Goal: Task Accomplishment & Management: Complete application form

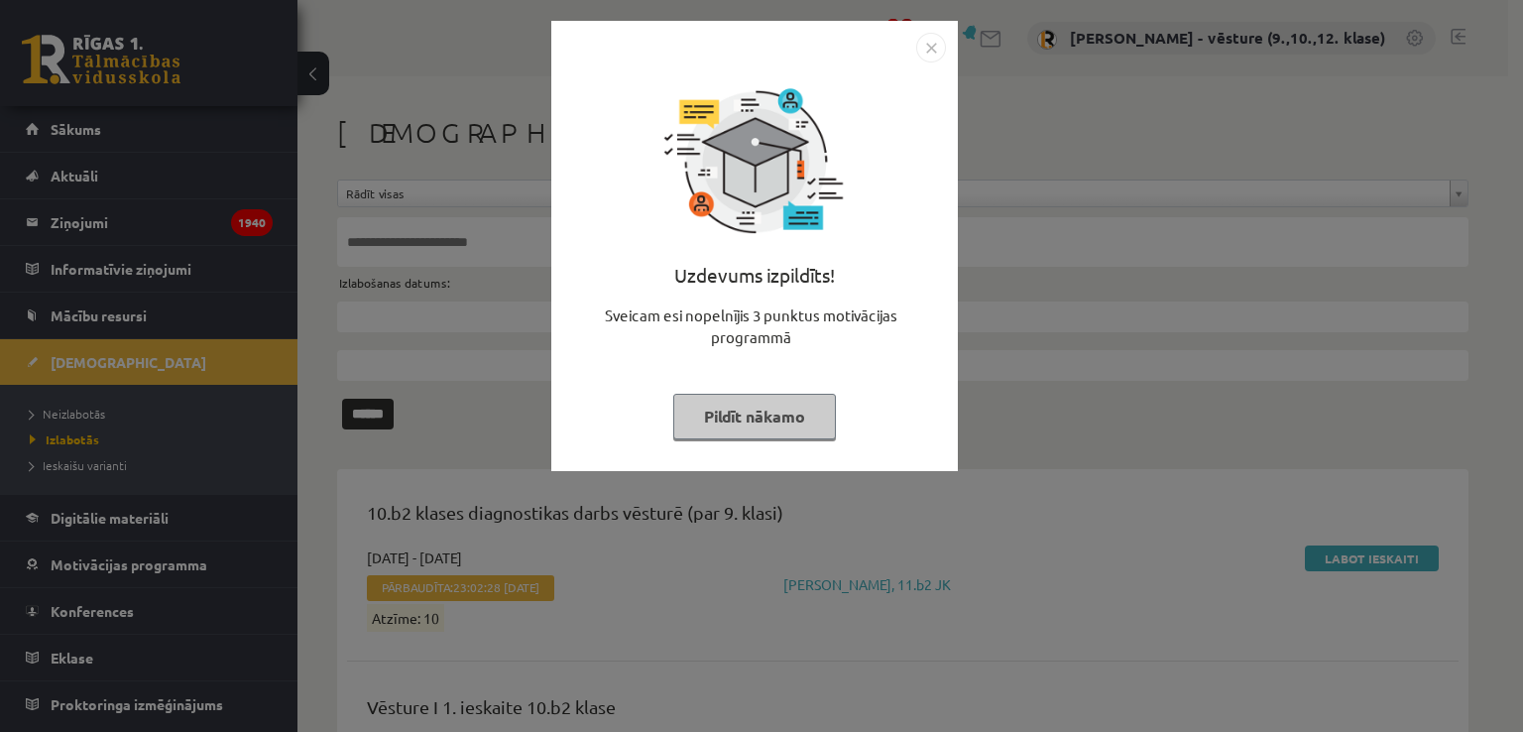
click at [1177, 487] on div "Uzdevums izpildīts! Sveicam esi nopelnījis 3 punktus motivācijas programmā Pild…" at bounding box center [761, 366] width 1523 height 732
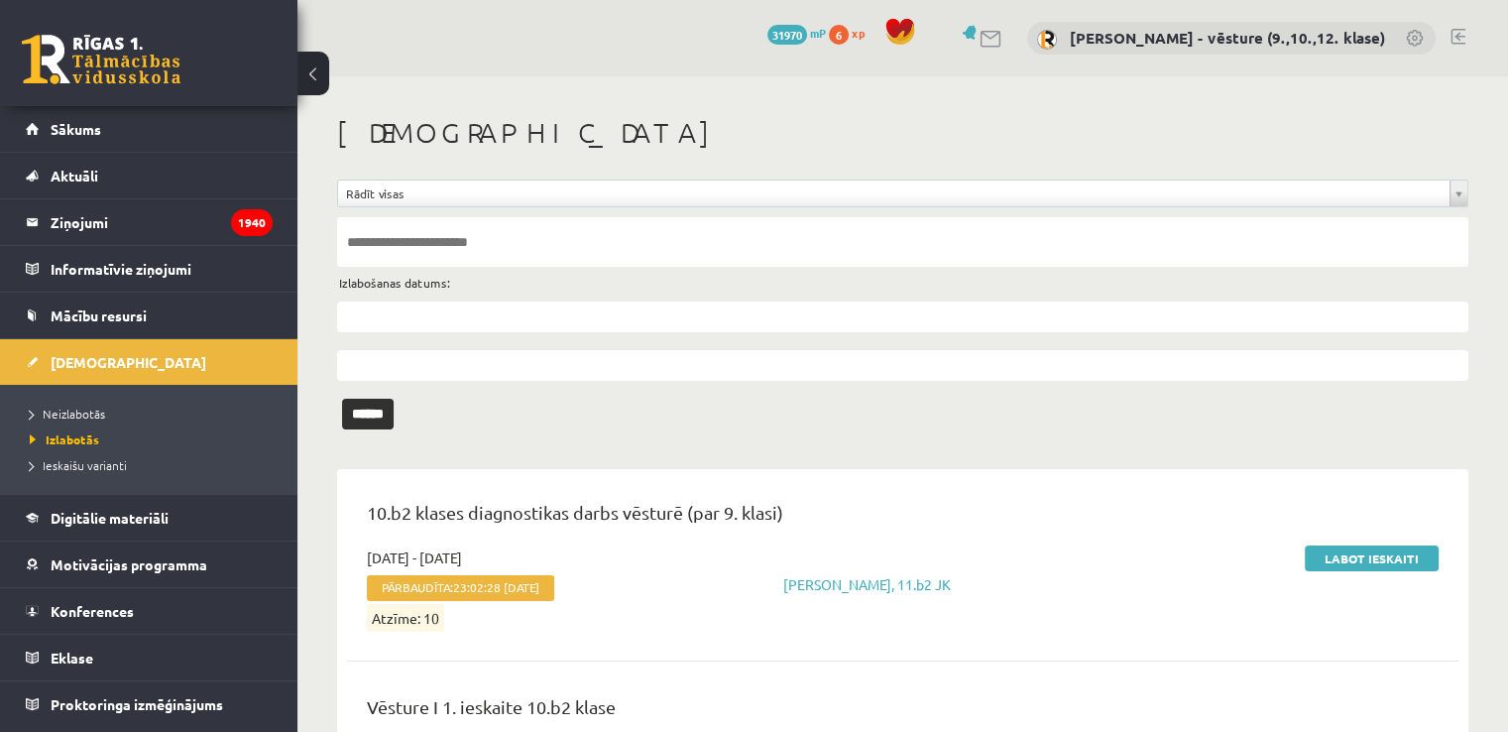
click at [162, 401] on li "Neizlabotās" at bounding box center [154, 413] width 248 height 26
click at [124, 408] on link "Neizlabotās" at bounding box center [154, 413] width 248 height 18
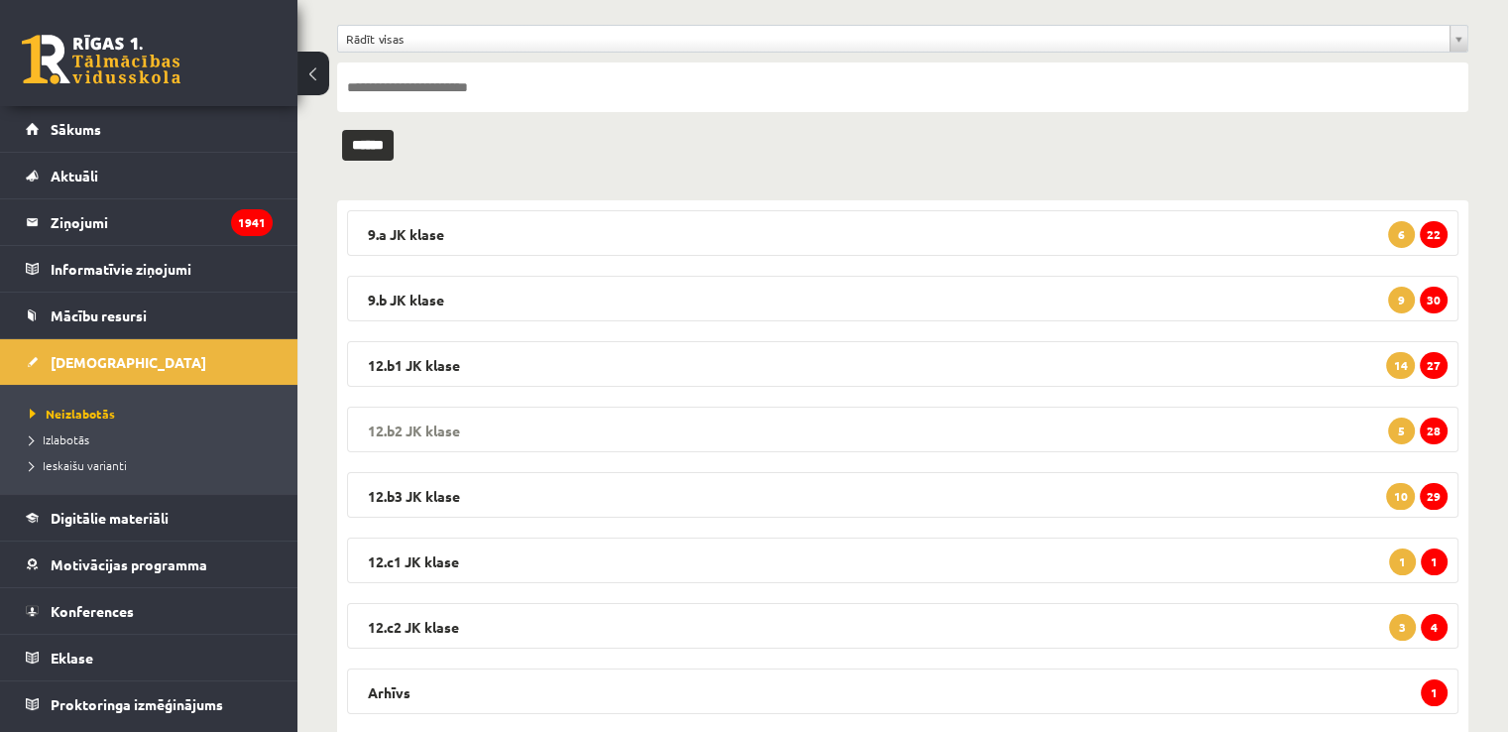
scroll to position [206, 0]
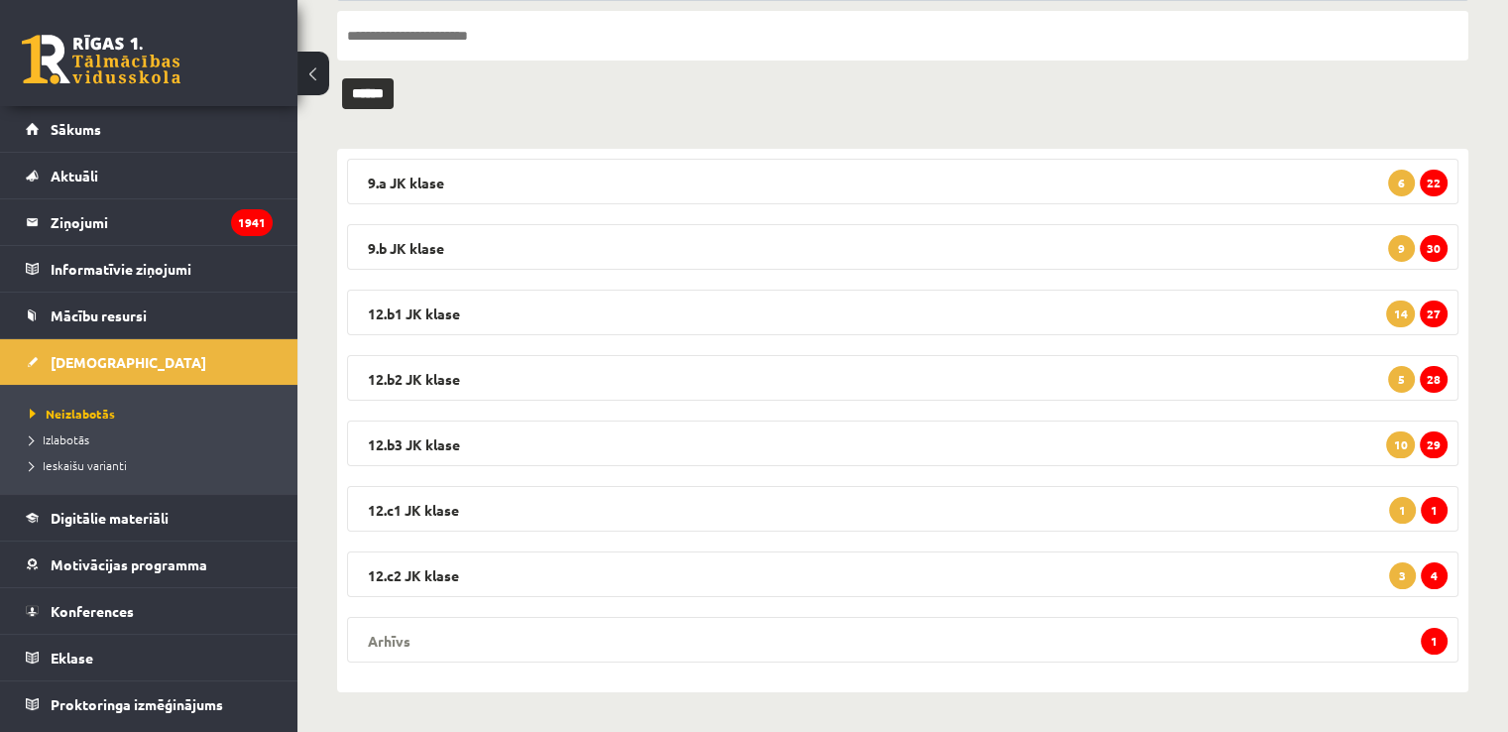
click at [589, 639] on legend "Arhīvs 1" at bounding box center [902, 640] width 1111 height 46
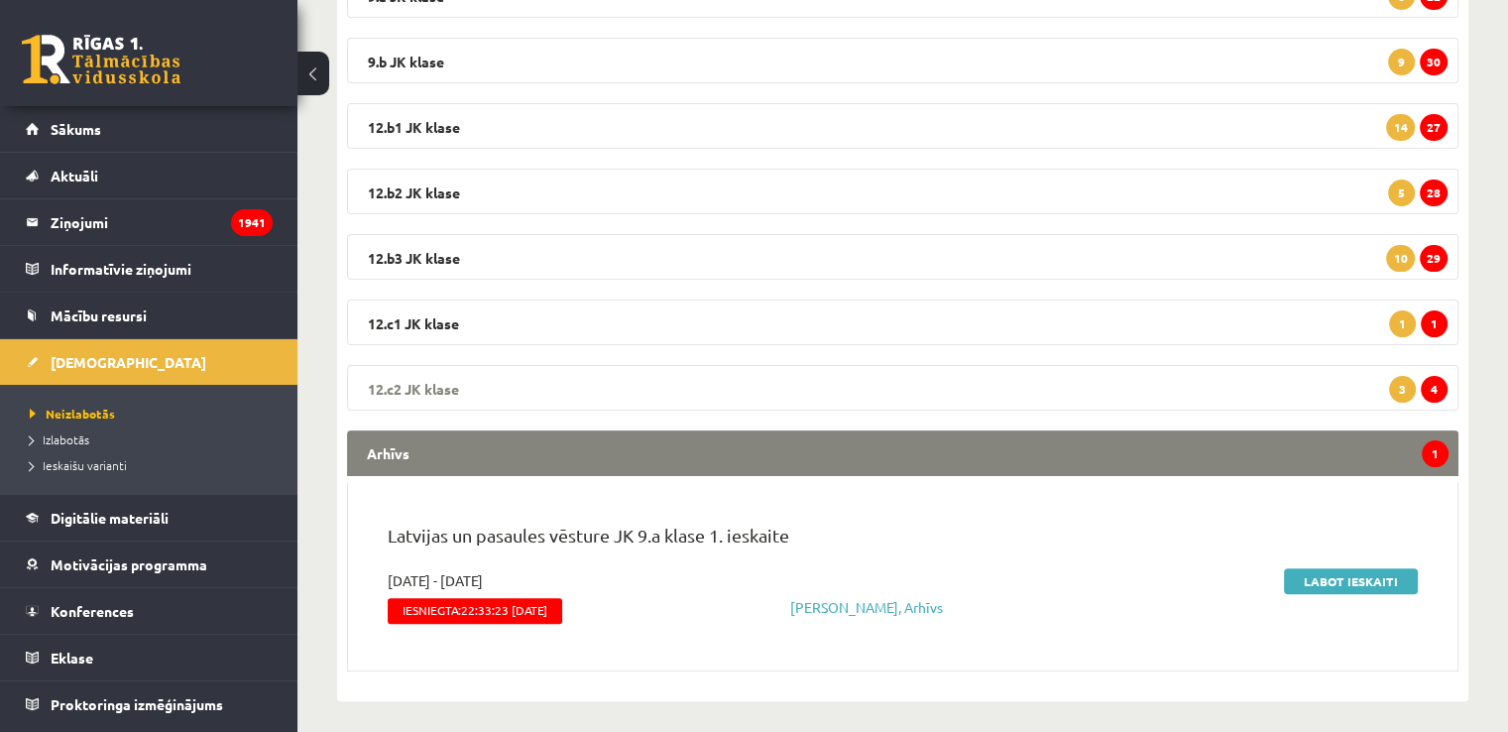
scroll to position [293, 0]
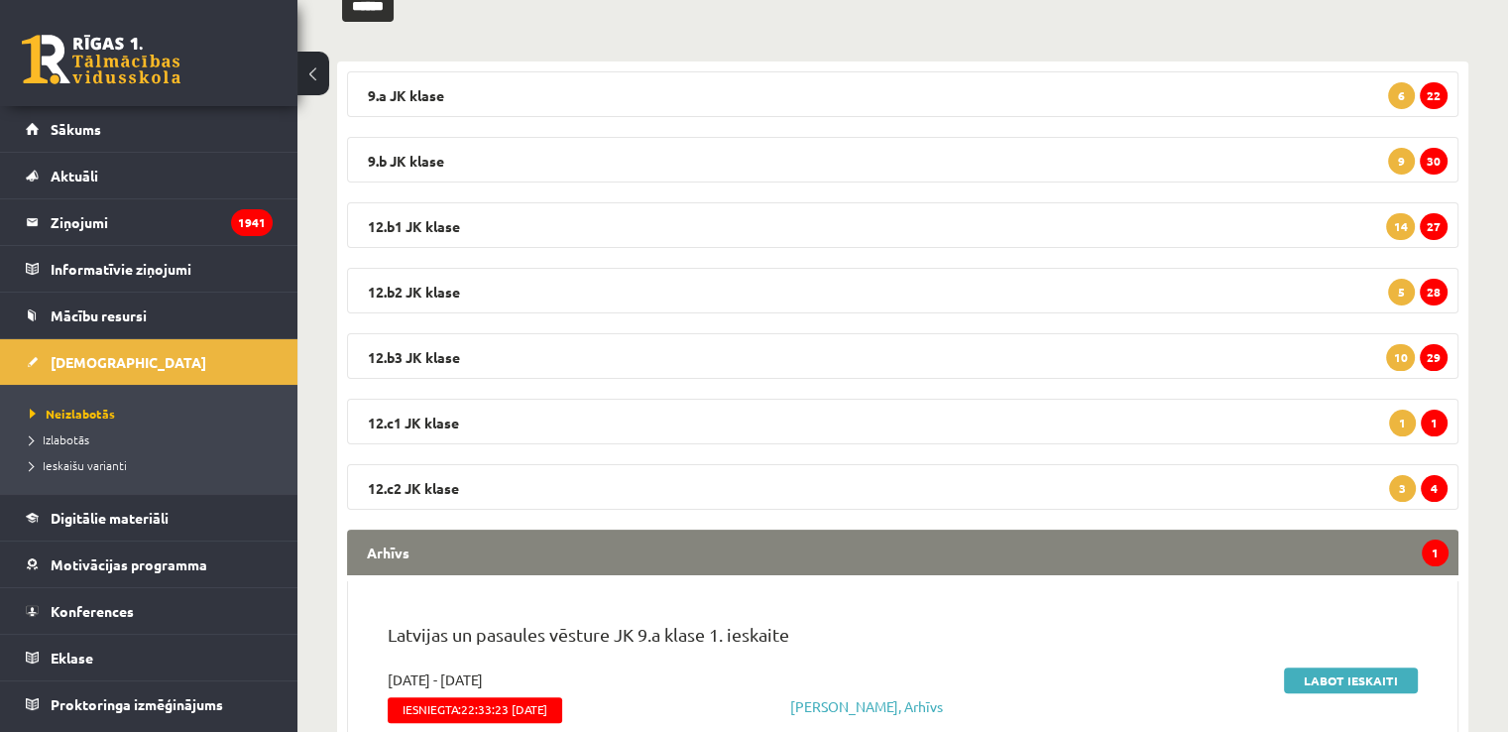
click at [1268, 548] on legend "Arhīvs 1" at bounding box center [902, 552] width 1111 height 46
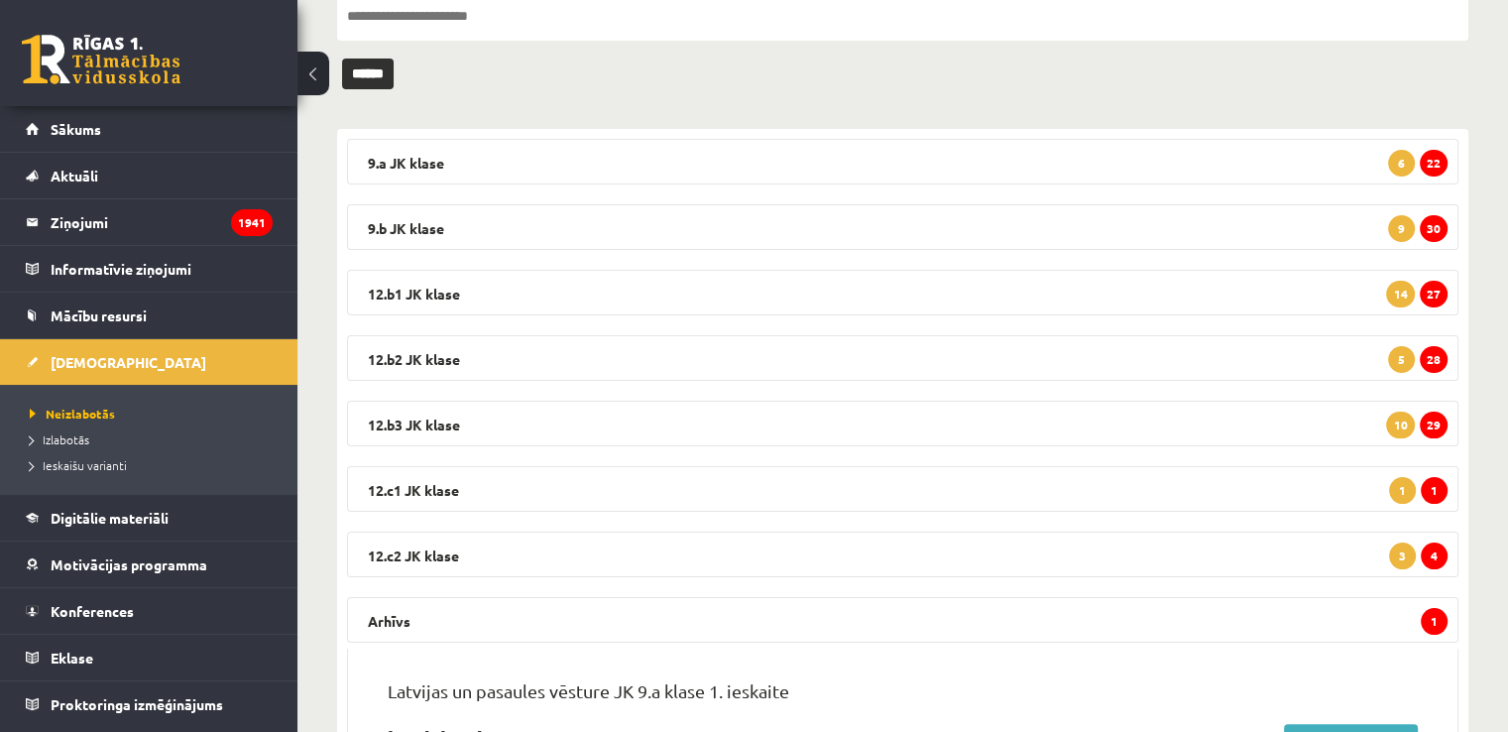
scroll to position [206, 0]
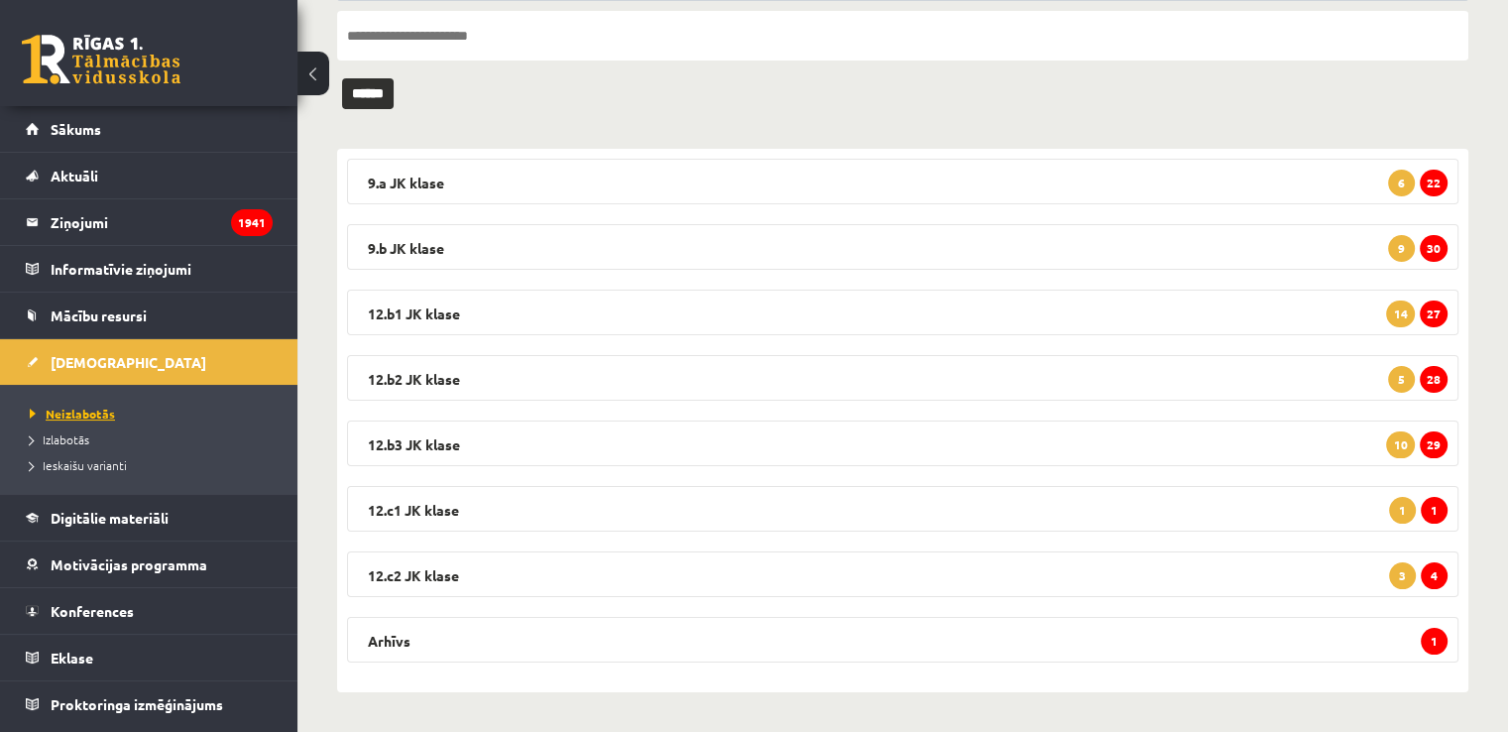
click at [133, 411] on link "Neizlabotās" at bounding box center [154, 413] width 248 height 18
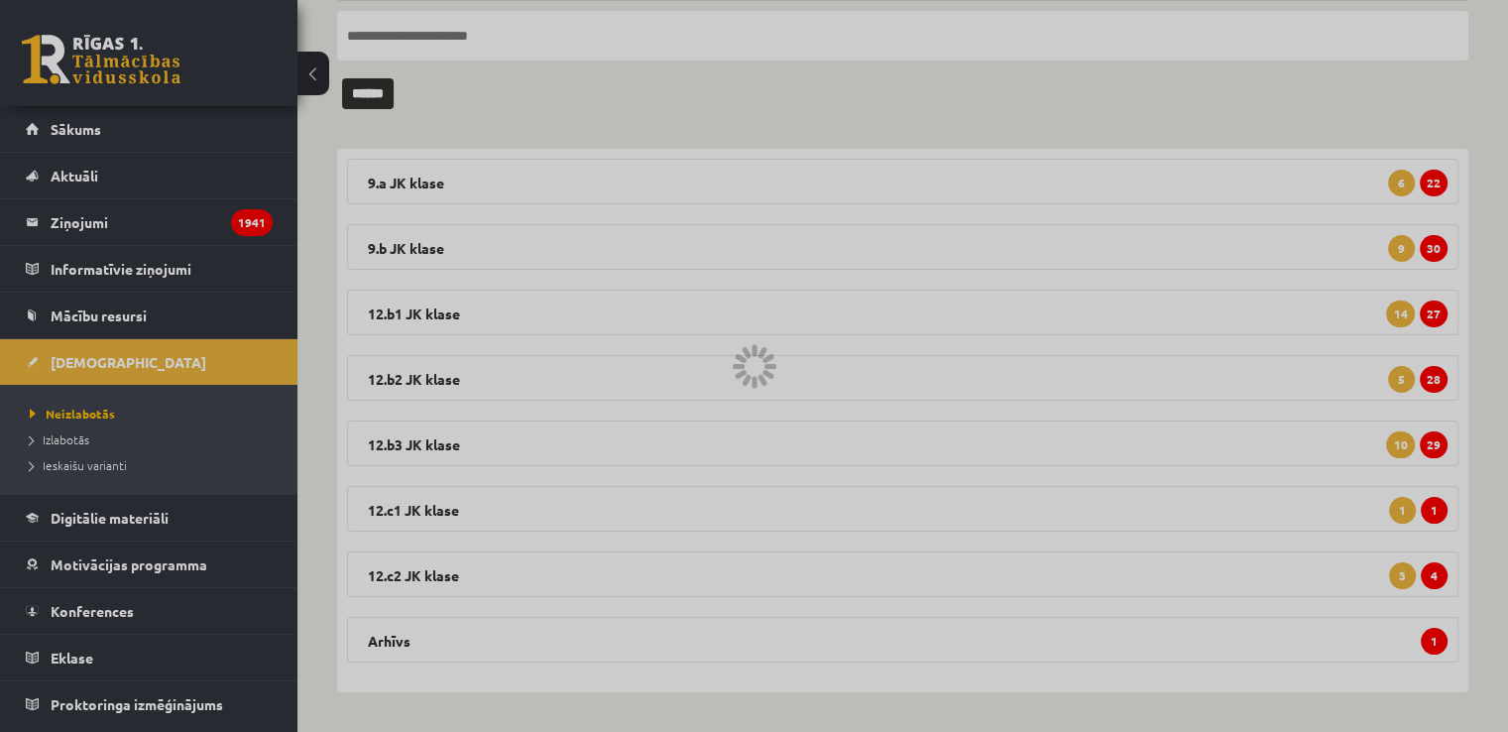
scroll to position [140, 0]
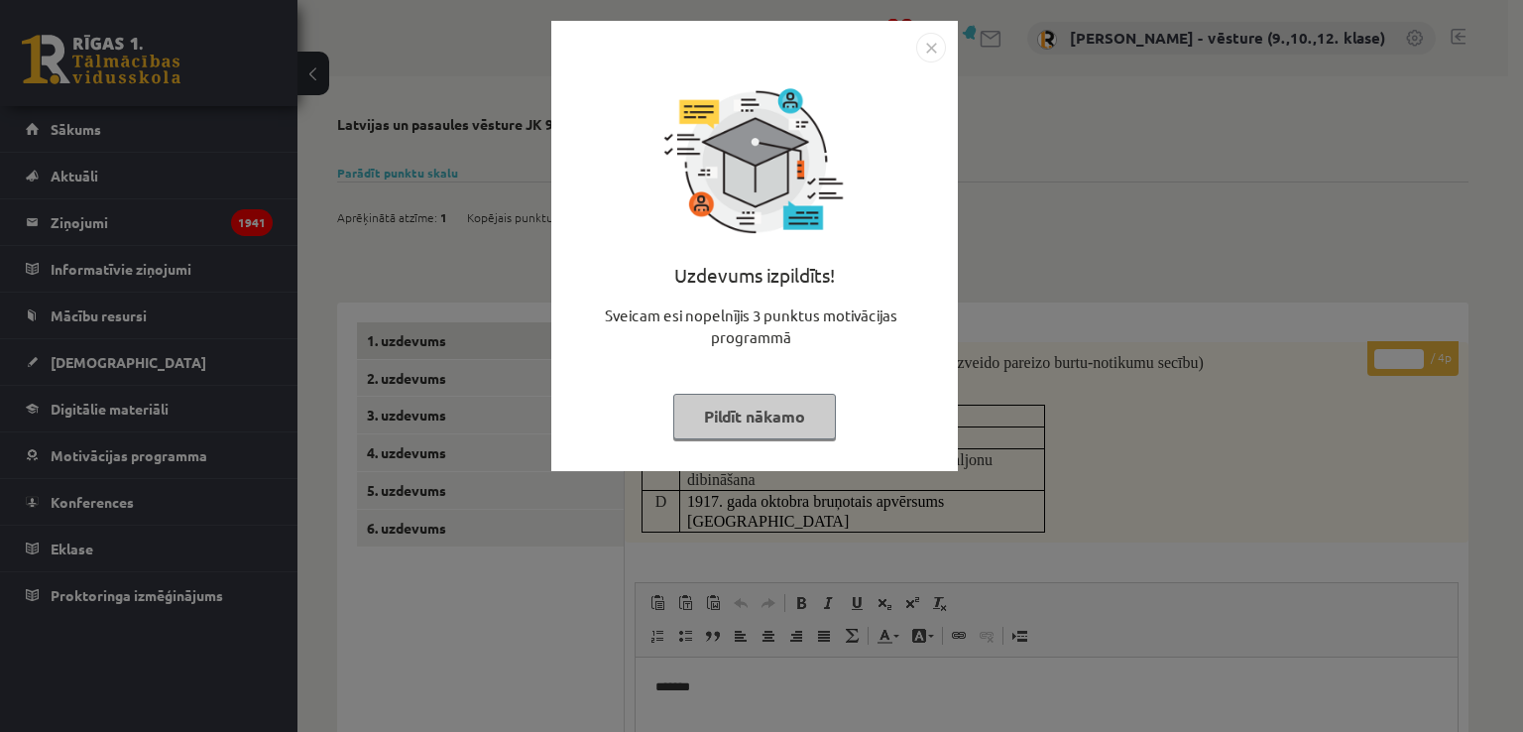
click at [1273, 155] on div "Uzdevums izpildīts! Sveicam esi nopelnījis 3 punktus motivācijas programmā Pild…" at bounding box center [761, 366] width 1523 height 732
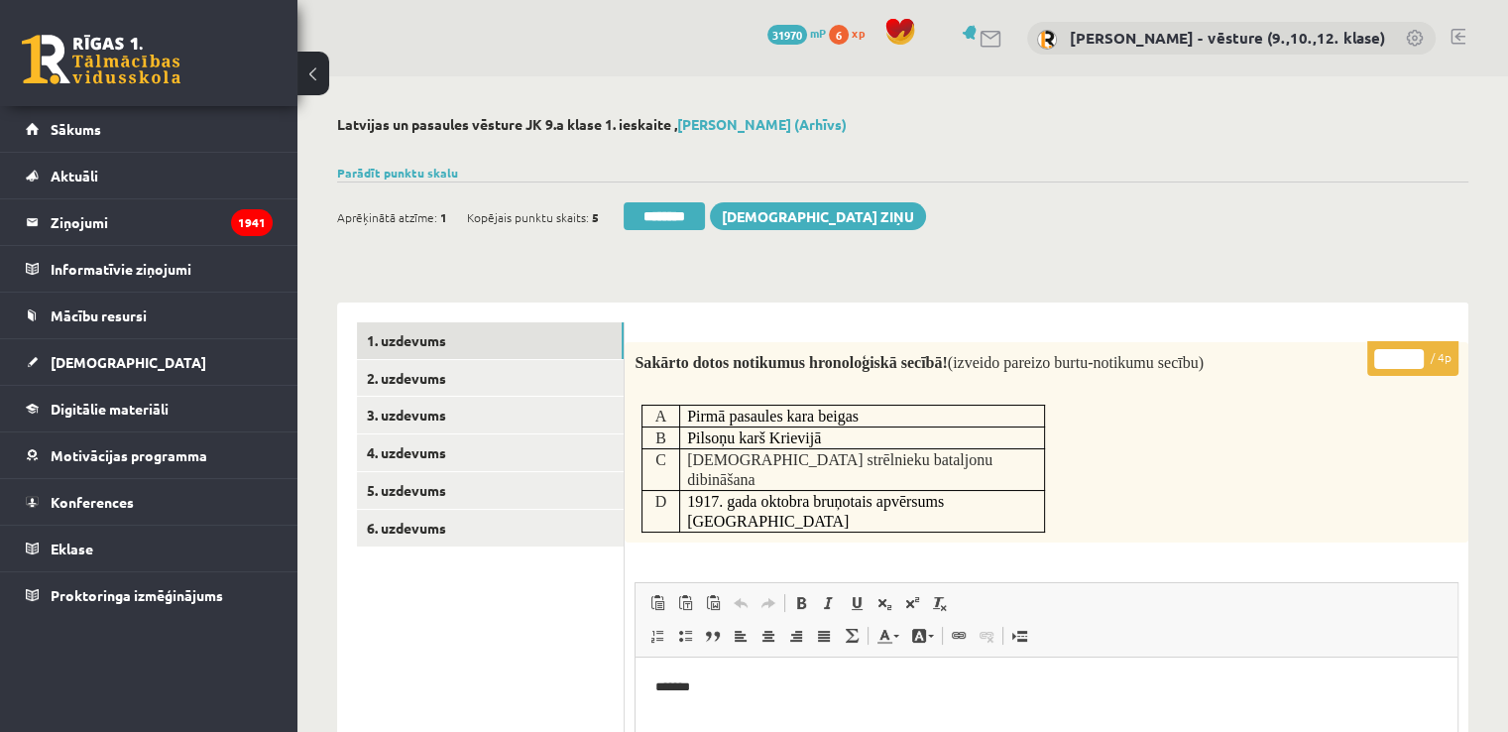
drag, startPoint x: 1402, startPoint y: 363, endPoint x: 1370, endPoint y: 367, distance: 32.0
click at [1368, 367] on p "* / 4p" at bounding box center [1412, 358] width 91 height 35
type input "*"
click at [511, 374] on link "2. uzdevums" at bounding box center [490, 378] width 267 height 37
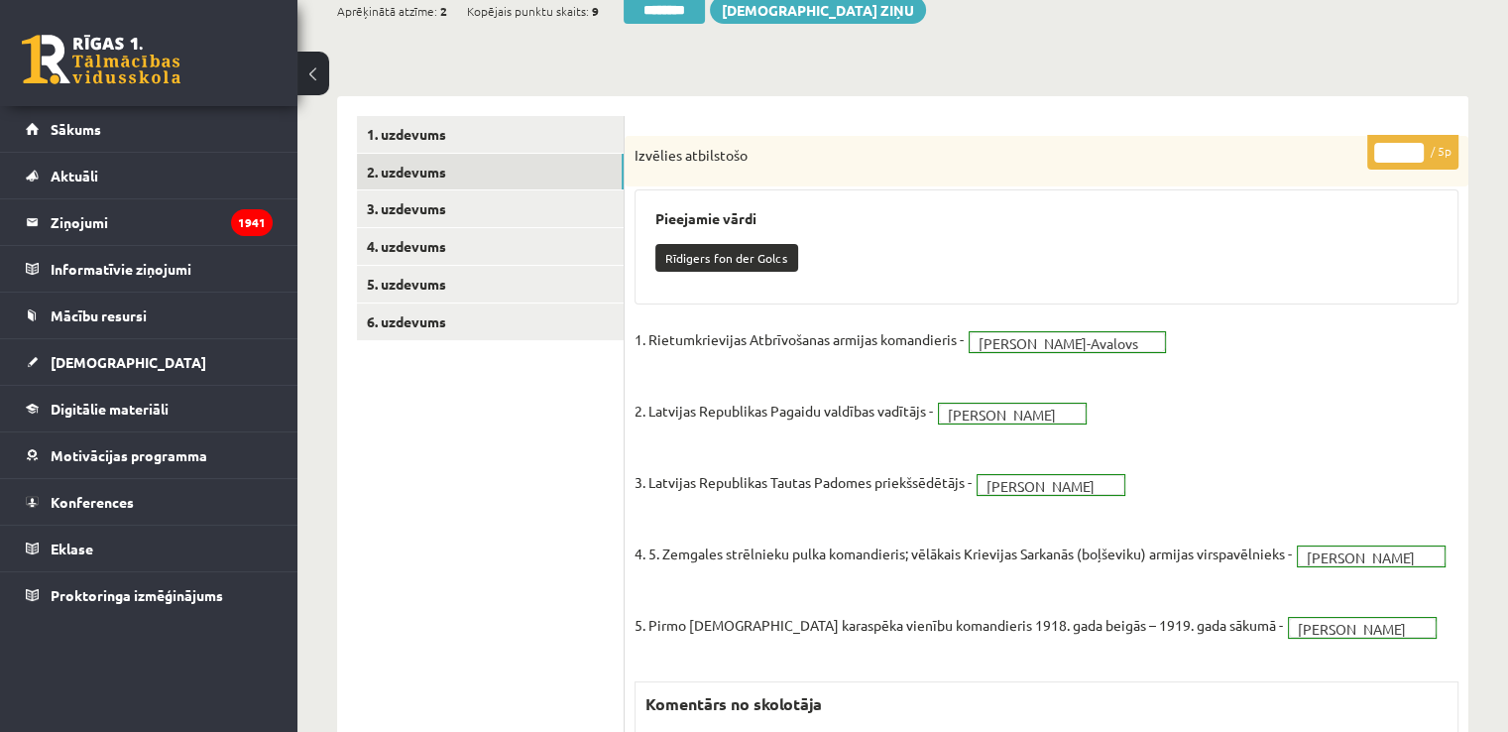
scroll to position [27, 0]
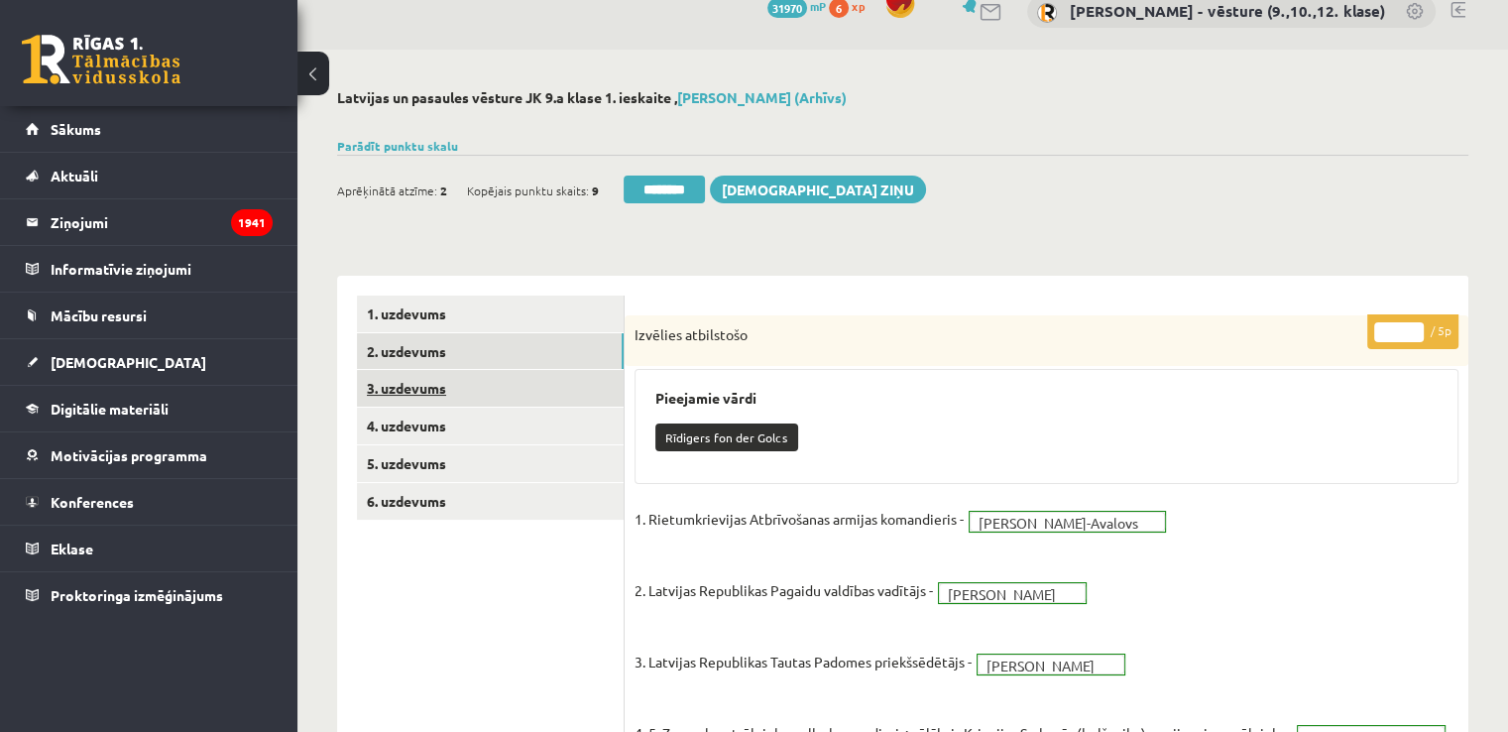
click at [496, 389] on link "3. uzdevums" at bounding box center [490, 388] width 267 height 37
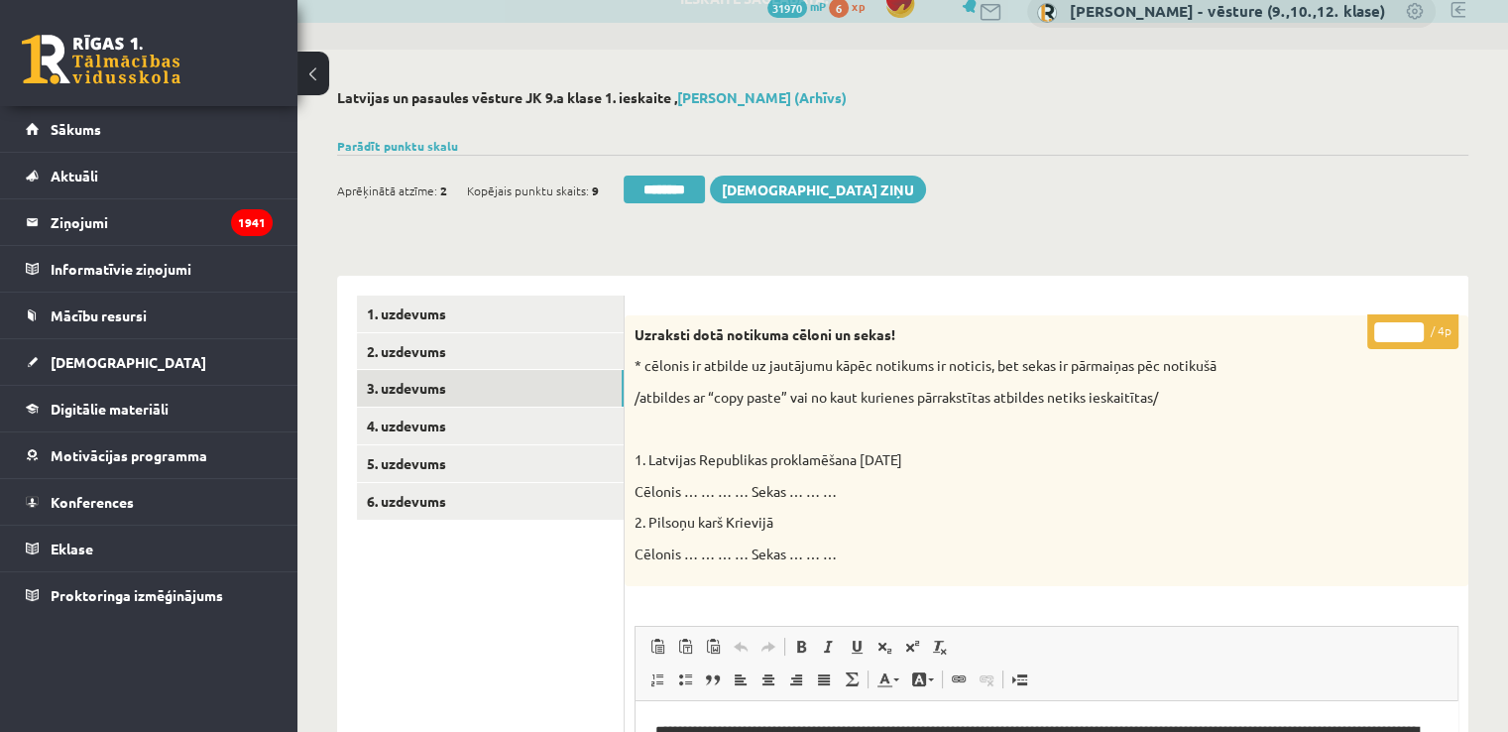
scroll to position [0, 0]
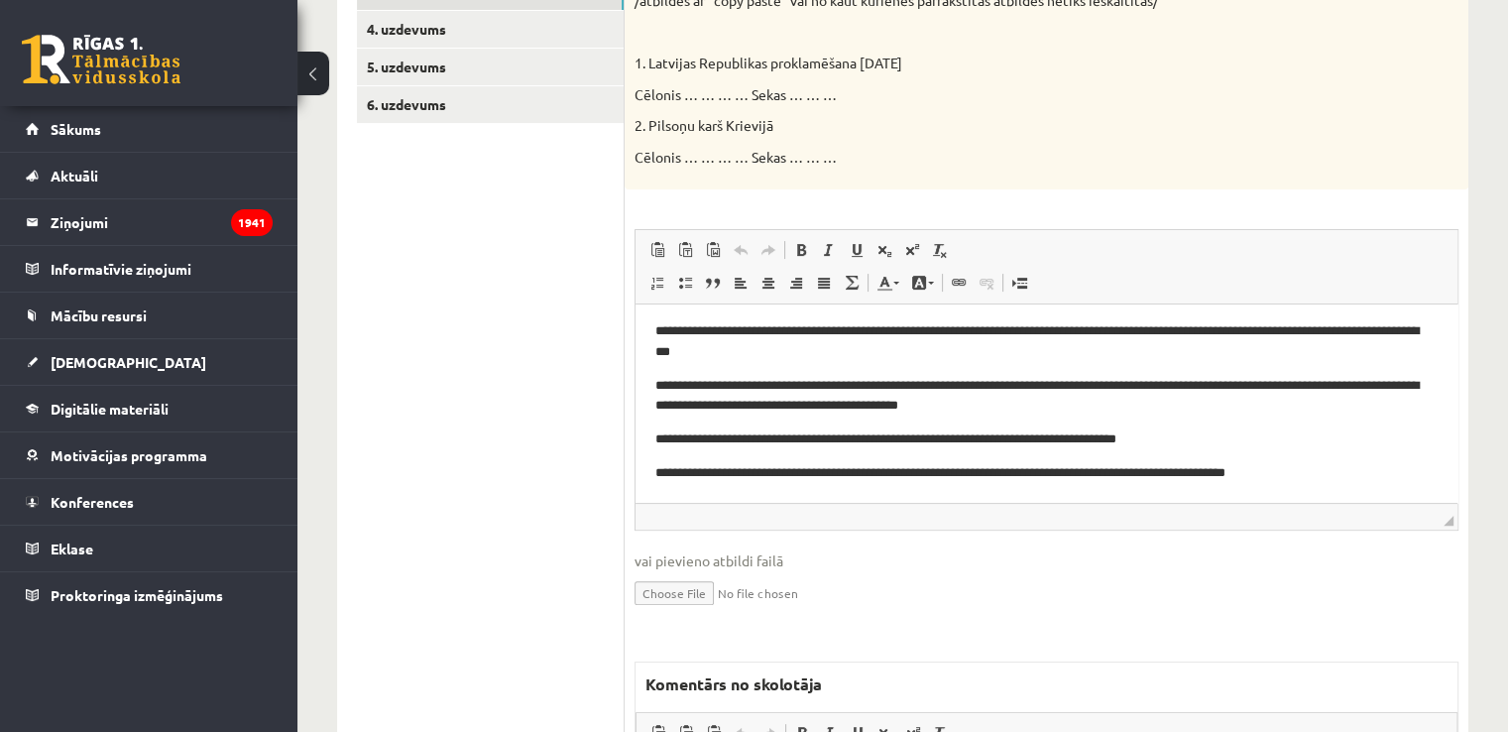
scroll to position [324, 0]
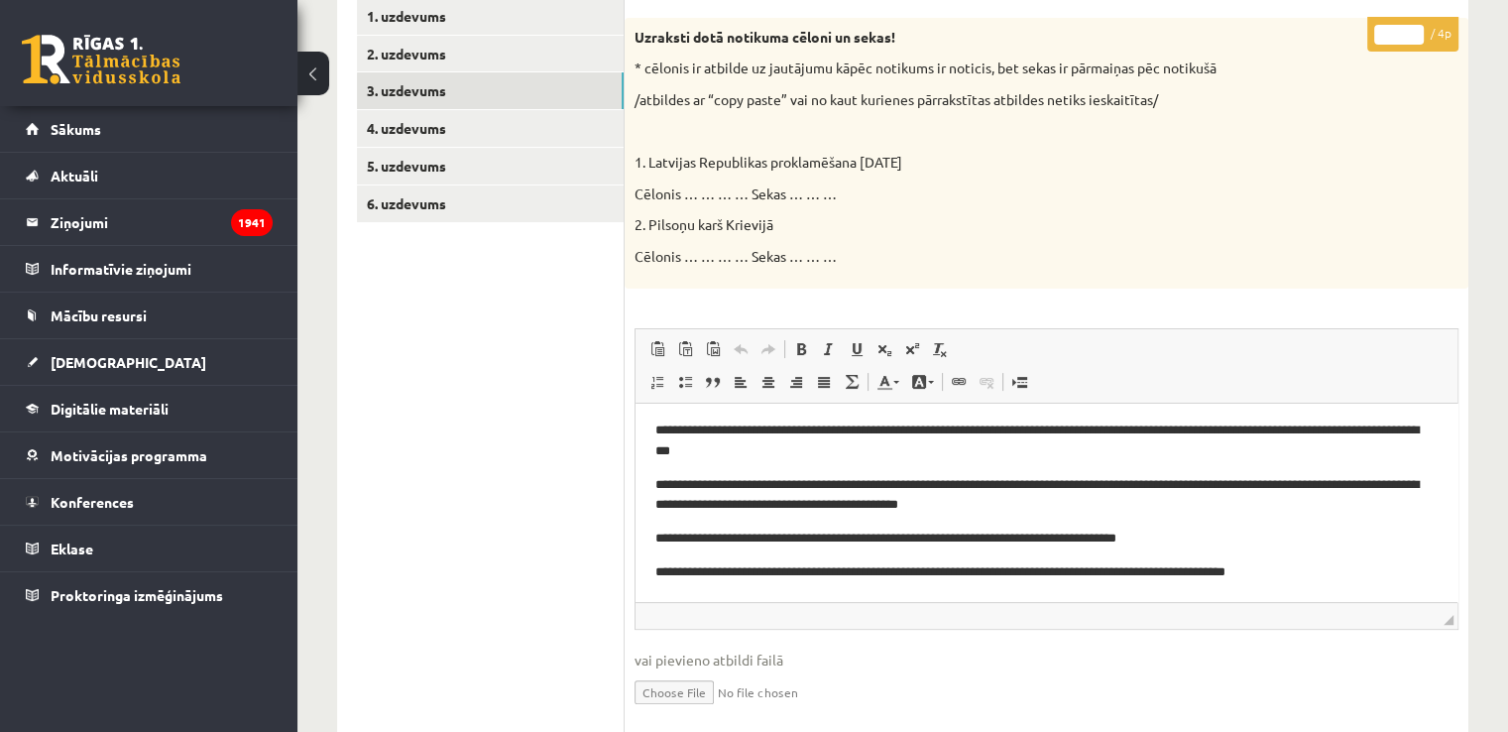
click at [1375, 38] on input "*" at bounding box center [1399, 35] width 50 height 20
type input "*"
click at [555, 130] on link "4. uzdevums" at bounding box center [490, 128] width 267 height 37
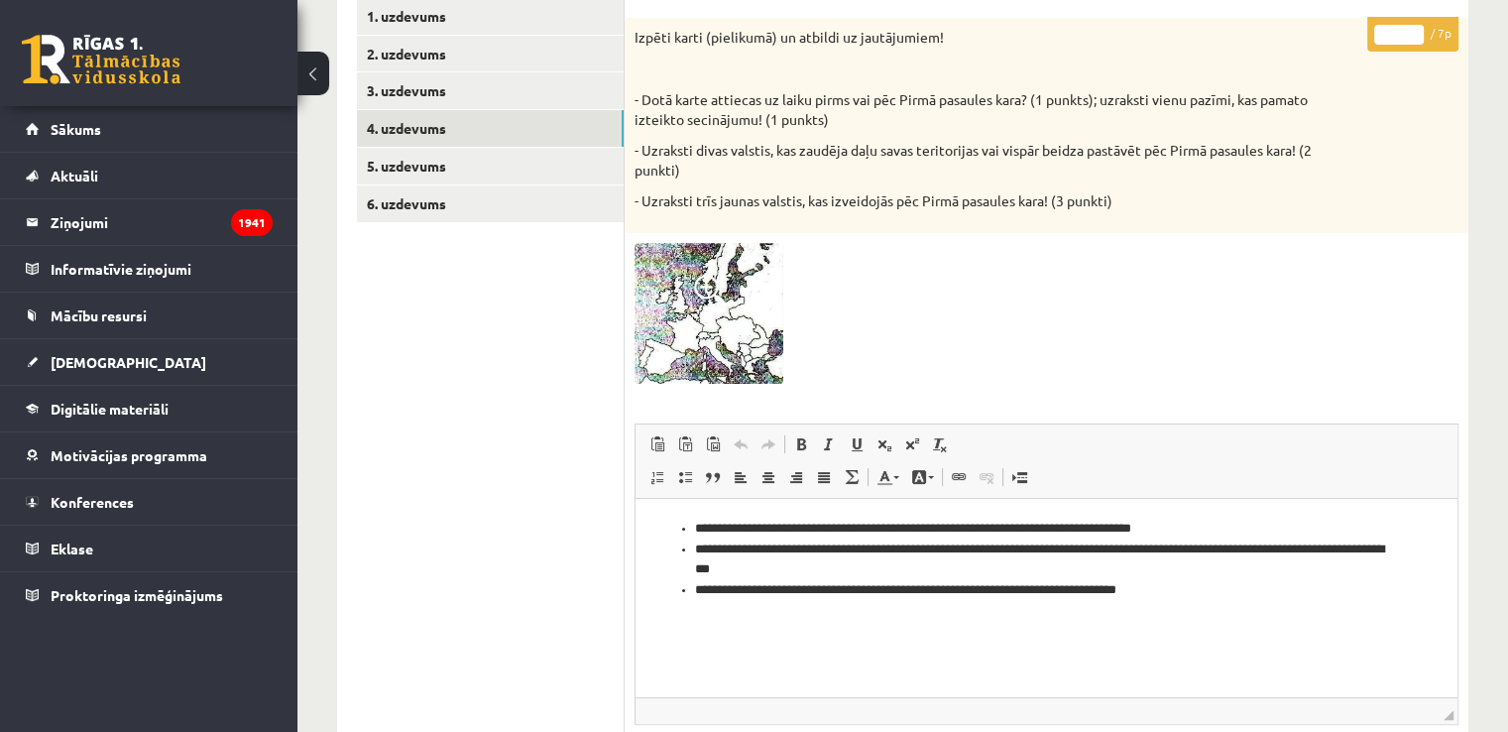
drag, startPoint x: 1398, startPoint y: 37, endPoint x: 1376, endPoint y: 40, distance: 22.0
click at [1375, 40] on input "*" at bounding box center [1399, 35] width 50 height 20
type input "*"
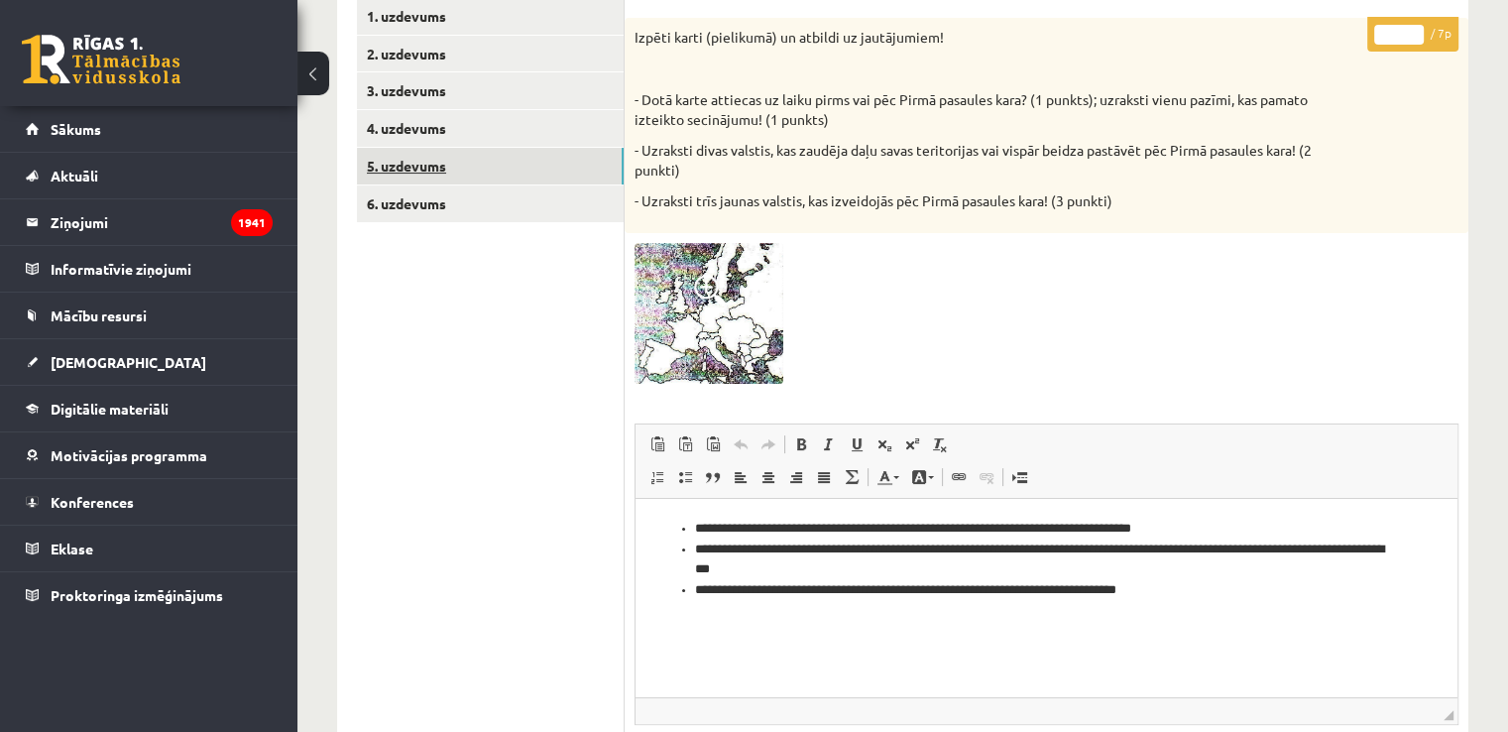
click at [493, 171] on link "5. uzdevums" at bounding box center [490, 166] width 267 height 37
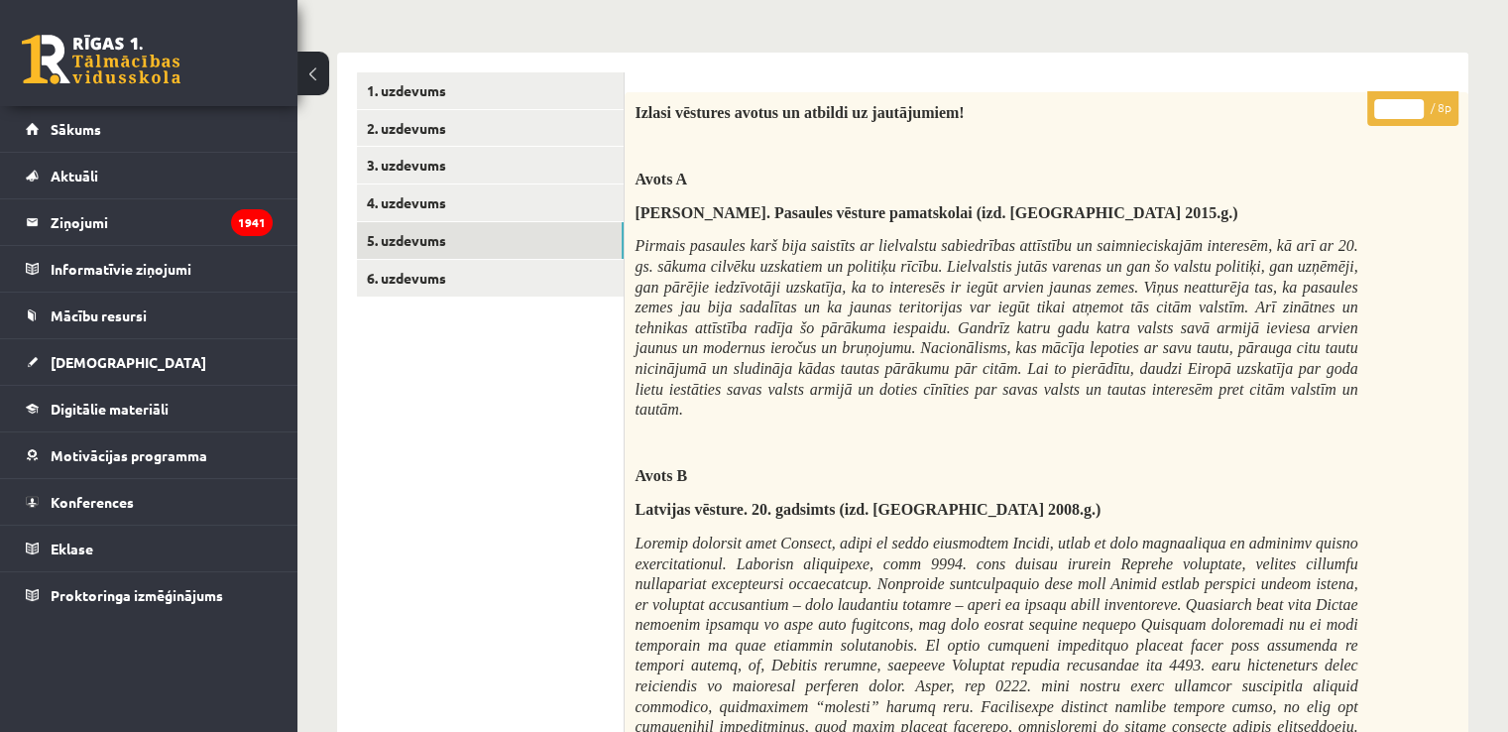
scroll to position [126, 0]
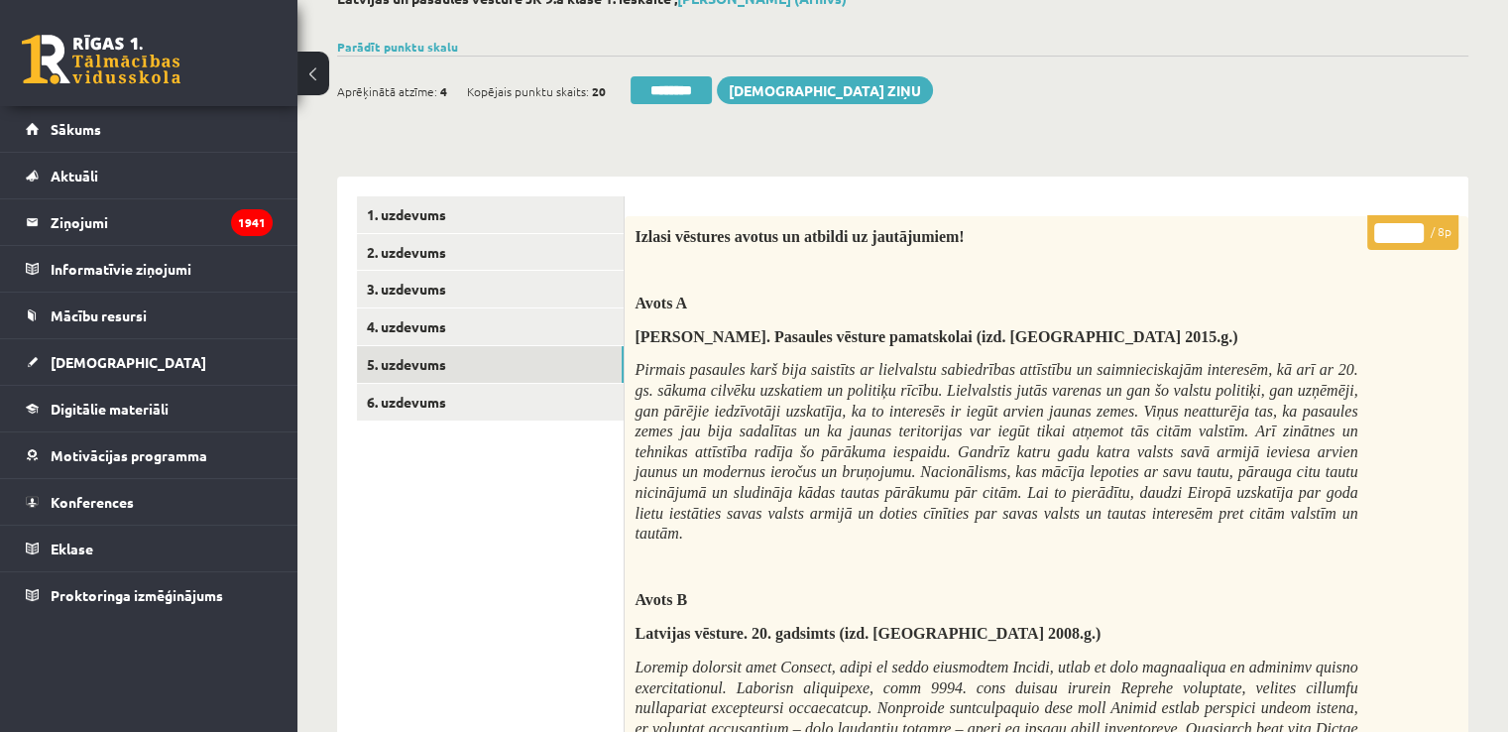
drag, startPoint x: 1394, startPoint y: 224, endPoint x: 1379, endPoint y: 227, distance: 15.2
click at [1379, 227] on input "*" at bounding box center [1399, 233] width 50 height 20
type input "*"
click at [476, 402] on link "6. uzdevums" at bounding box center [490, 402] width 267 height 37
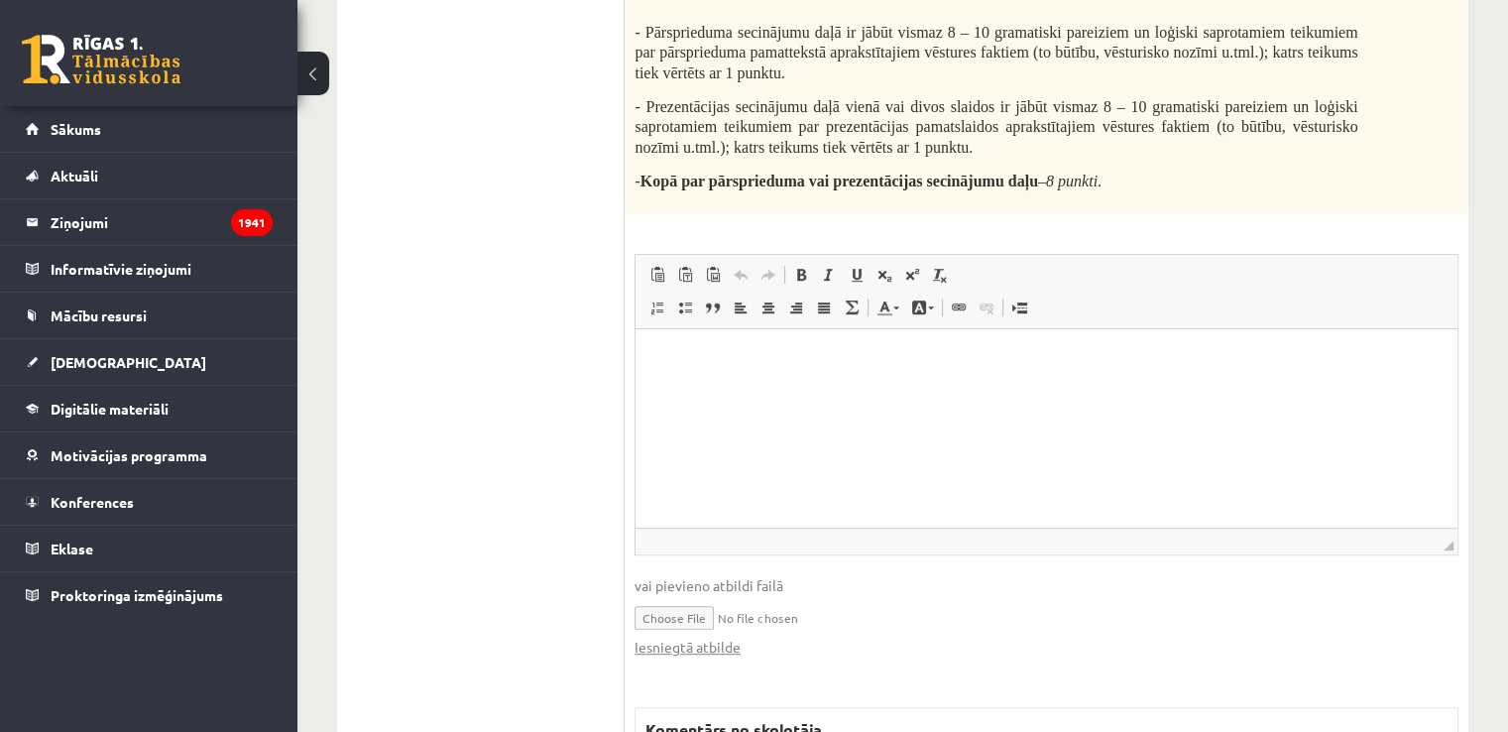
scroll to position [991, 0]
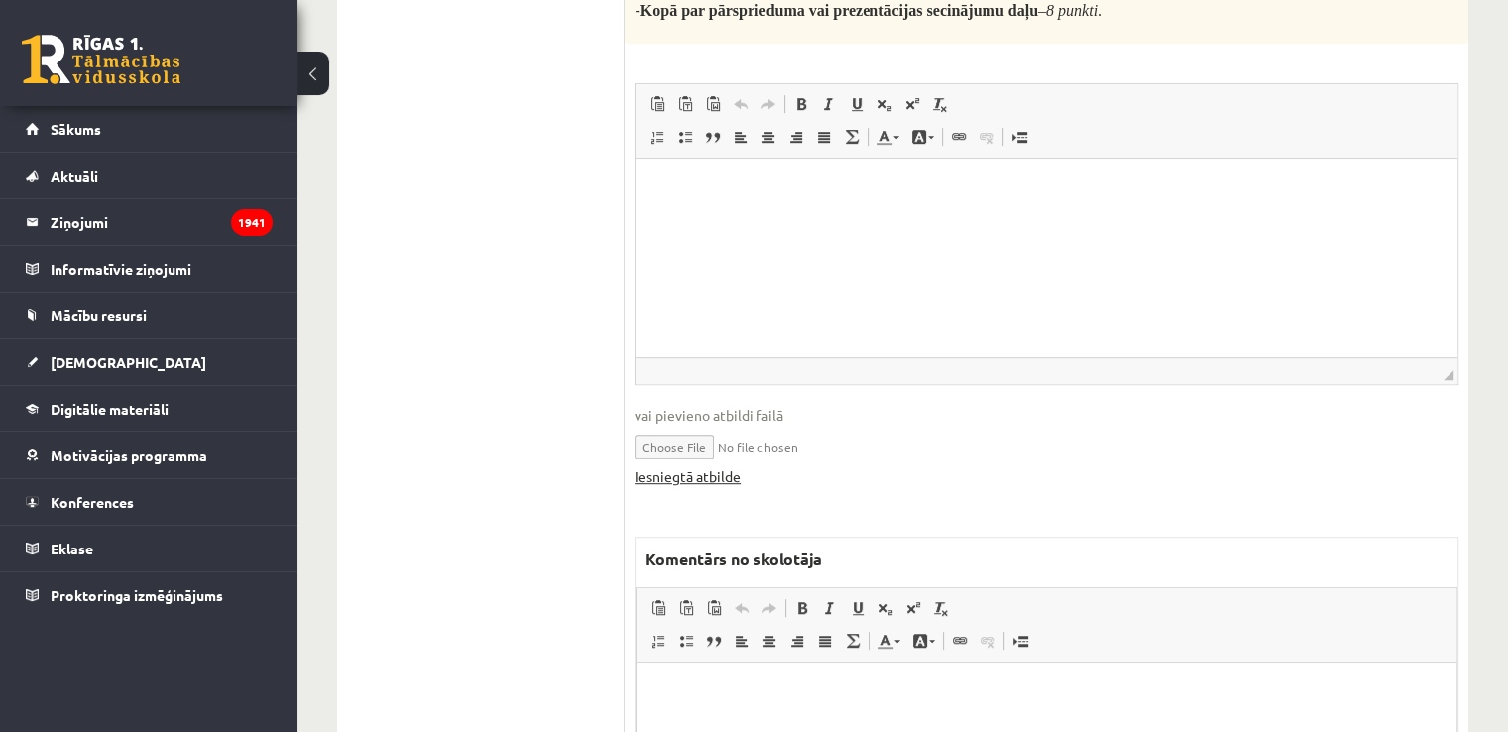
click at [697, 477] on link "Iesniegtā atbilde" at bounding box center [687, 476] width 106 height 21
click at [1016, 685] on p "Bagātinātā teksta redaktors, wiswyg-editor-47433838490300-1760177122-655" at bounding box center [1046, 691] width 780 height 21
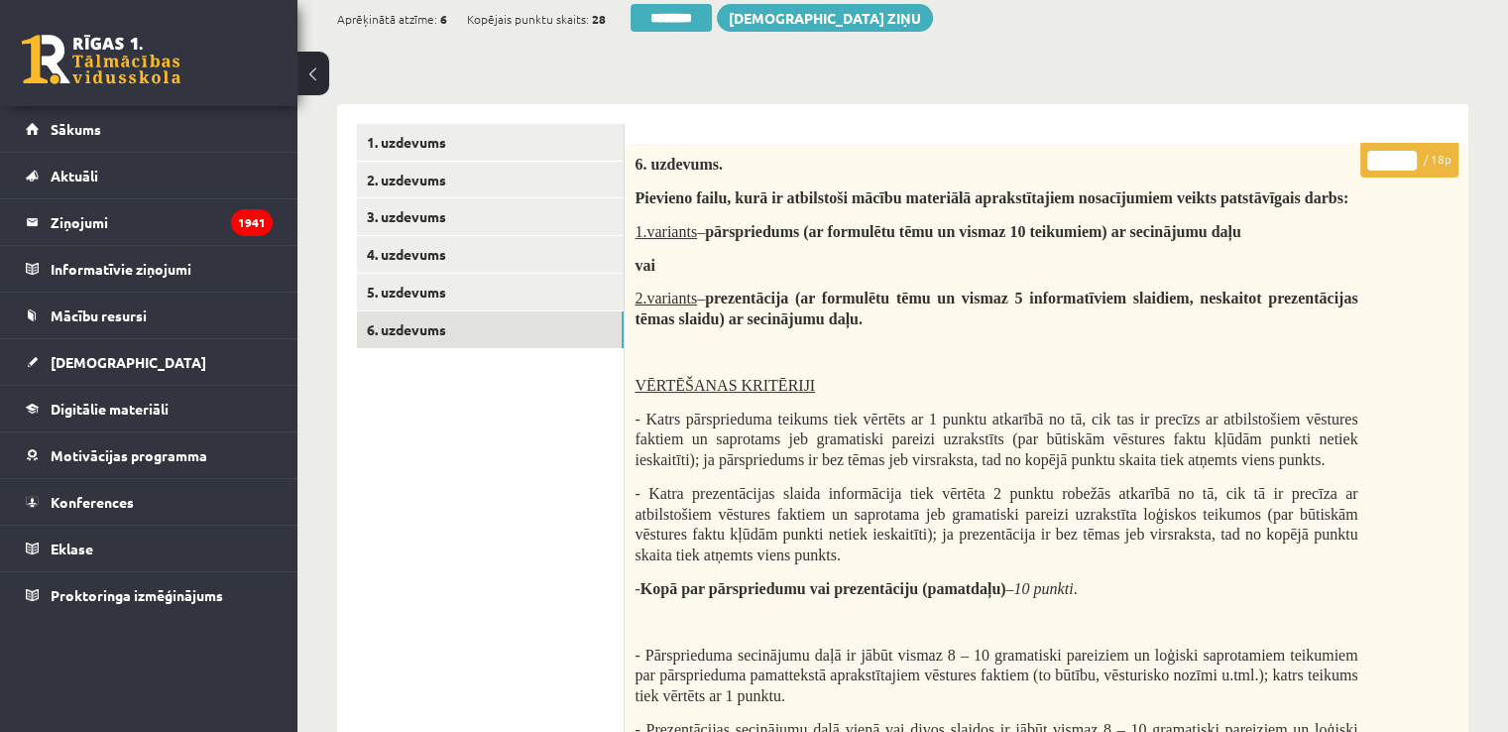
scroll to position [0, 0]
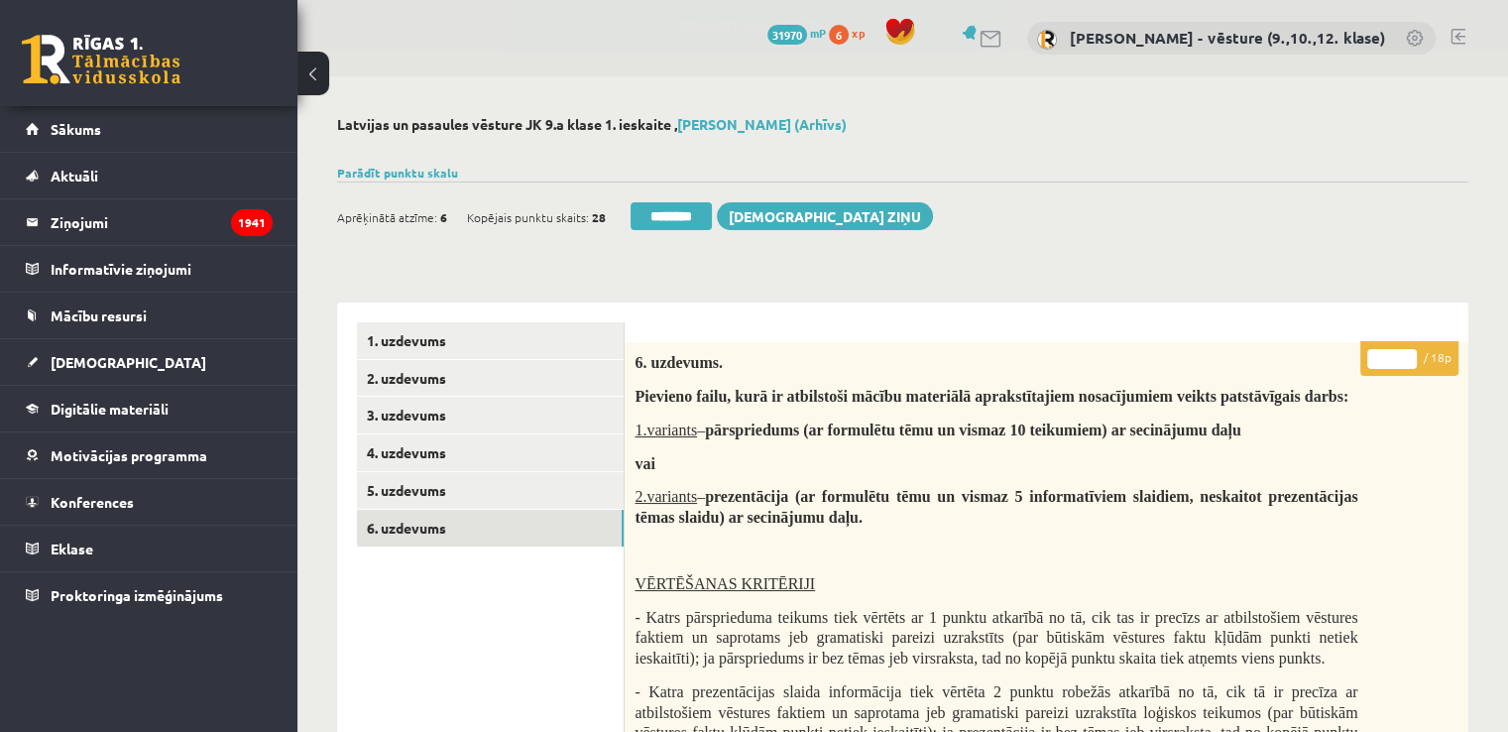
click at [1392, 358] on input "*" at bounding box center [1392, 359] width 50 height 20
type input "**"
click at [545, 493] on link "5. uzdevums" at bounding box center [490, 490] width 267 height 37
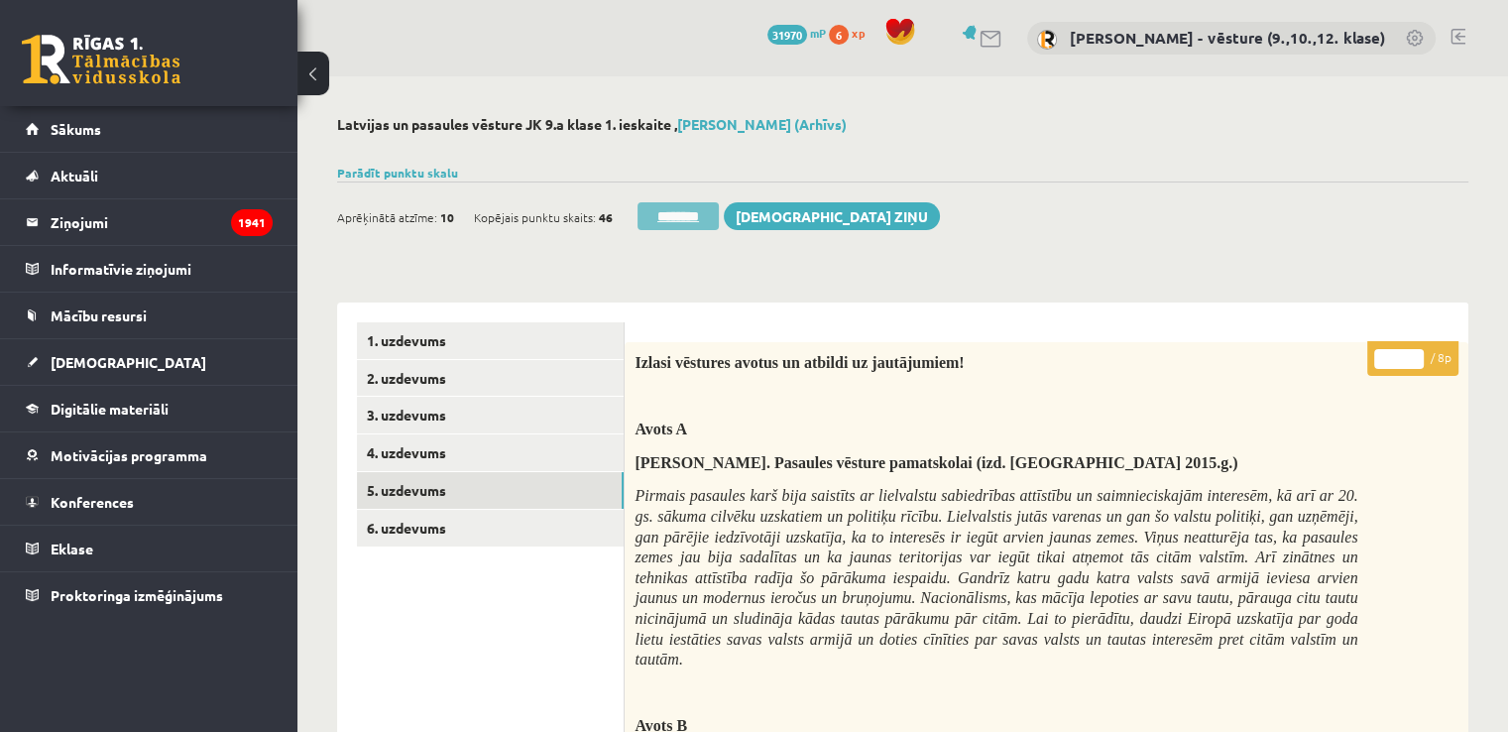
click at [682, 214] on input "********" at bounding box center [677, 216] width 81 height 28
